Goal: Book appointment/travel/reservation

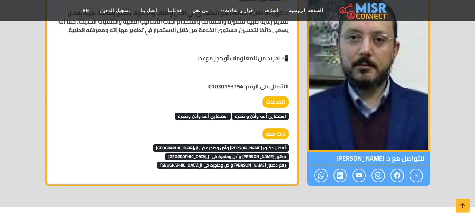
scroll to position [894, 0]
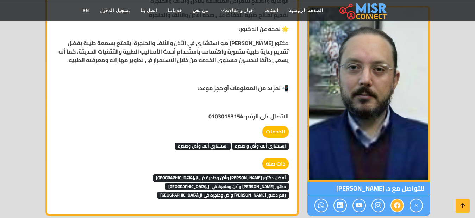
click at [399, 200] on icon at bounding box center [397, 206] width 6 height 12
click at [395, 200] on icon at bounding box center [397, 206] width 6 height 12
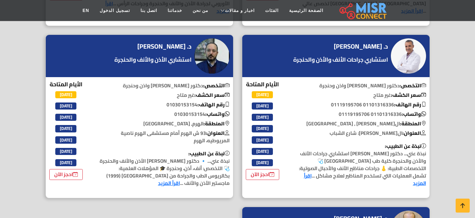
scroll to position [1028, 0]
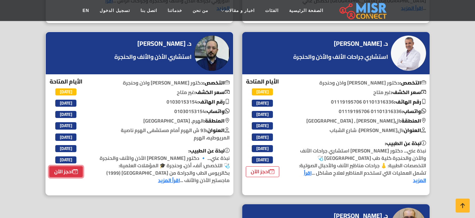
click at [65, 166] on link "احجز الآن" at bounding box center [65, 171] width 33 height 11
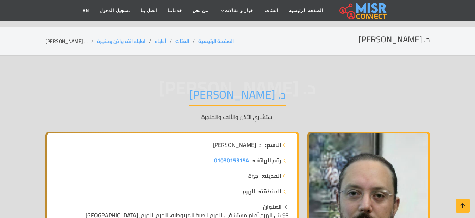
scroll to position [121, 0]
